Goal: Transaction & Acquisition: Purchase product/service

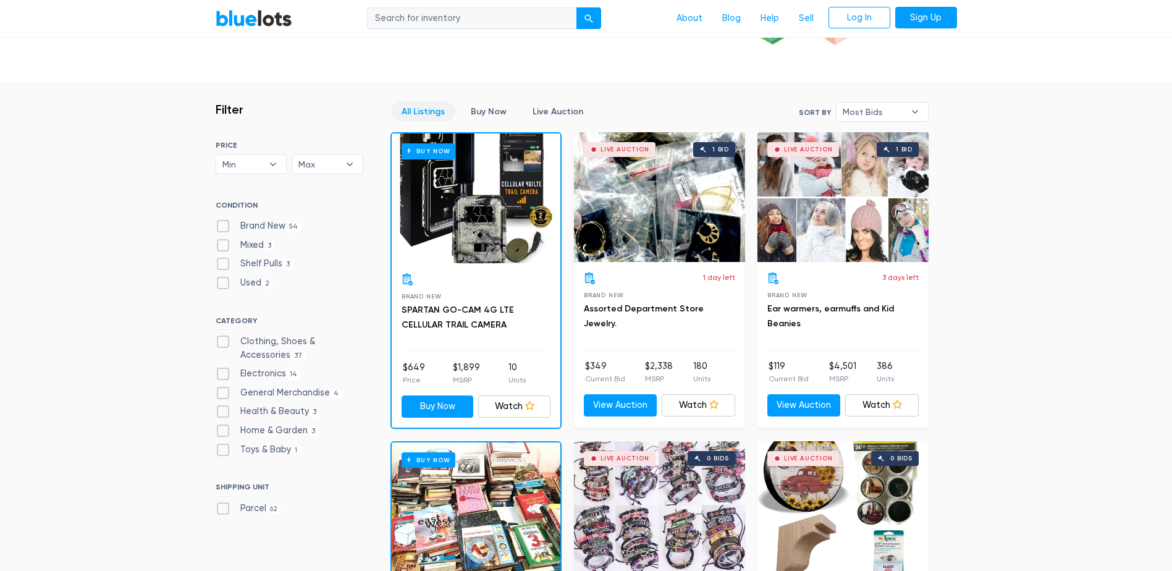
scroll to position [309, 0]
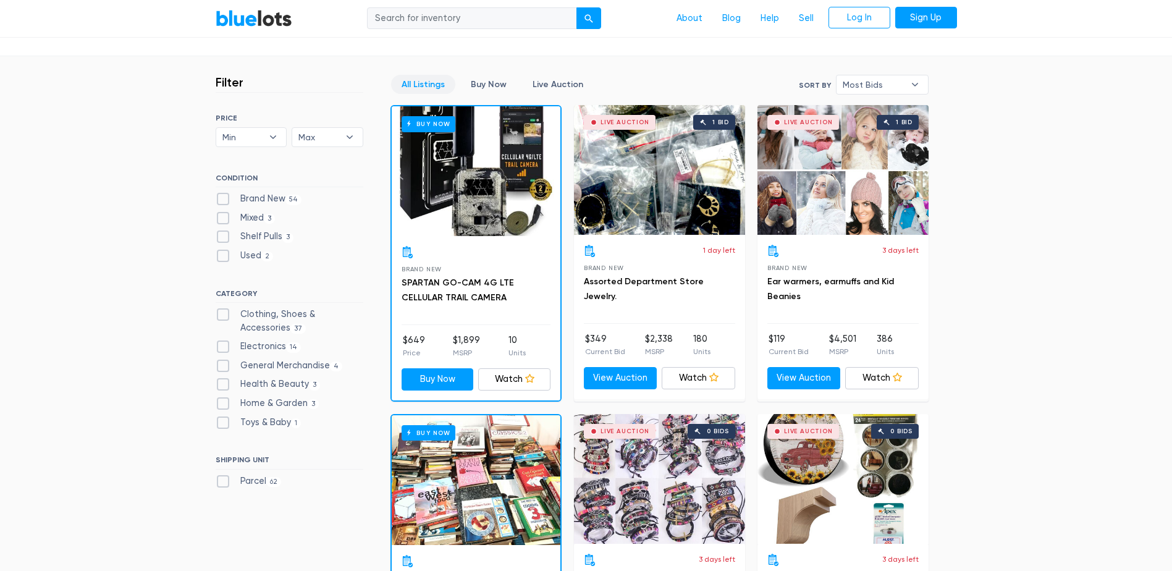
click at [268, 315] on label "Clothing, Shoes & Accessories 37" at bounding box center [290, 321] width 148 height 27
click at [224, 315] on Accessories"] "Clothing, Shoes & Accessories 37" at bounding box center [220, 312] width 8 height 8
checkbox Accessories"] "true"
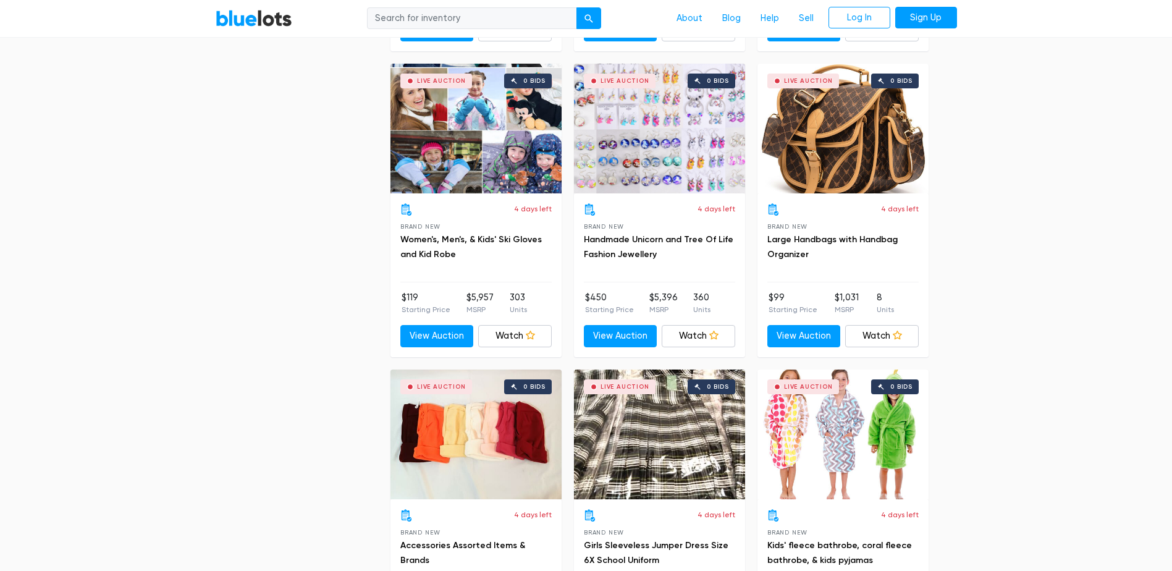
scroll to position [2186, 0]
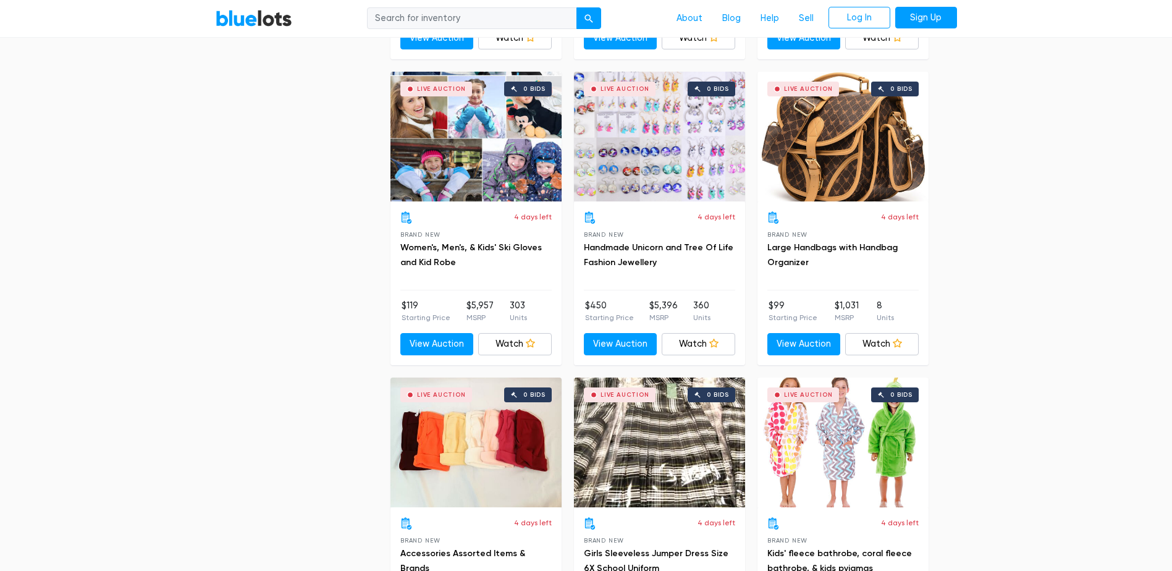
click at [872, 173] on div "Live Auction 0 bids" at bounding box center [842, 137] width 171 height 130
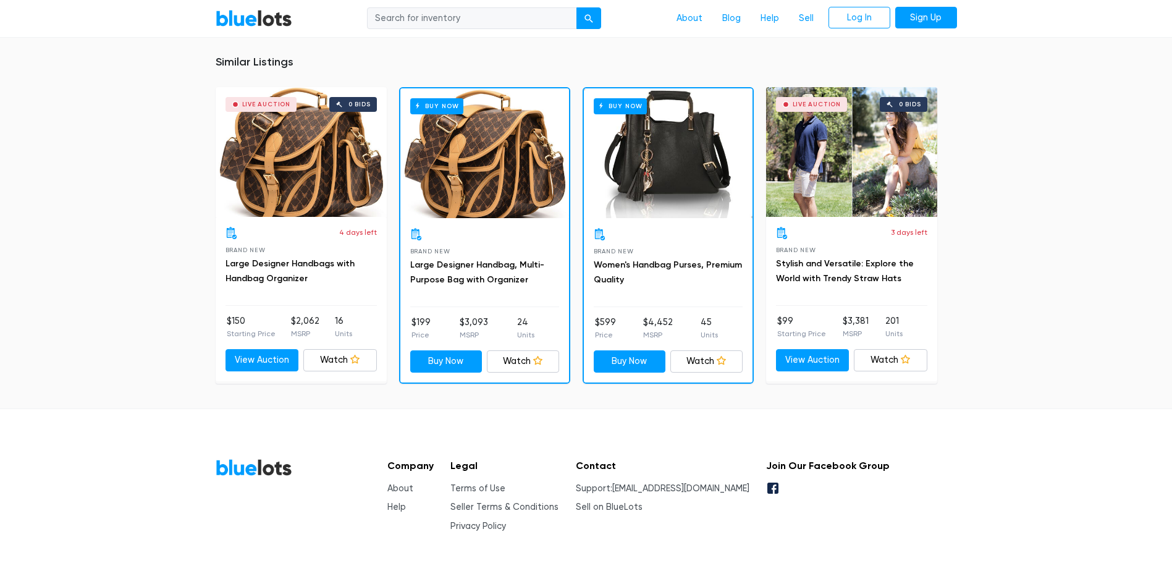
scroll to position [825, 0]
